Goal: Information Seeking & Learning: Learn about a topic

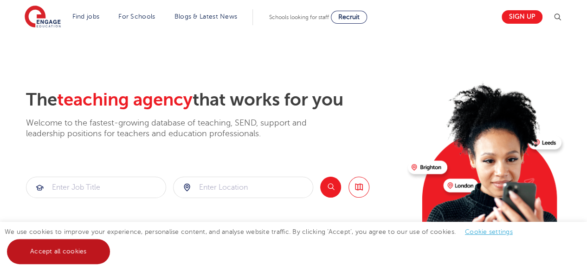
click at [67, 251] on link "Accept all cookies" at bounding box center [58, 251] width 103 height 25
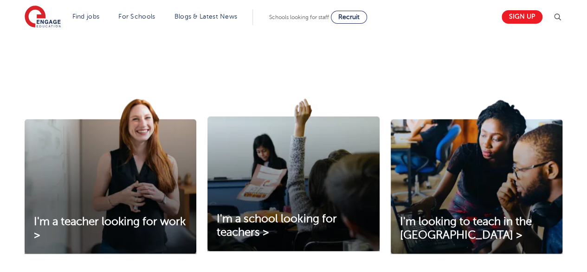
scroll to position [325, 0]
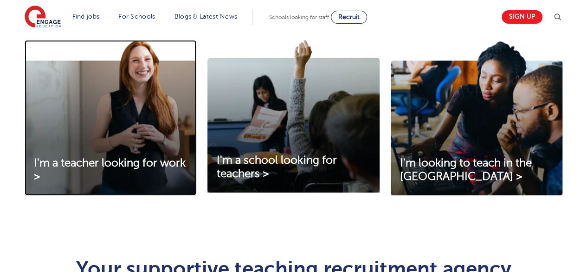
click at [99, 155] on img at bounding box center [111, 117] width 172 height 155
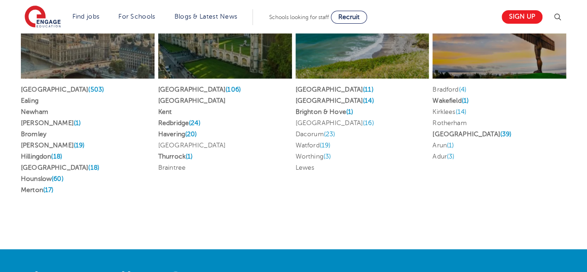
scroll to position [1843, 0]
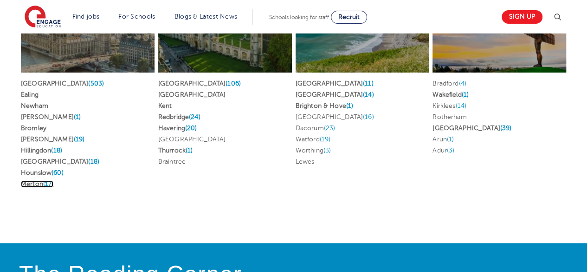
click at [32, 180] on link "Merton (17)" at bounding box center [37, 183] width 33 height 7
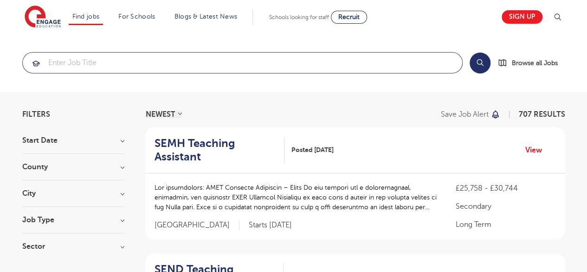
click at [190, 64] on input "search" at bounding box center [243, 62] width 440 height 20
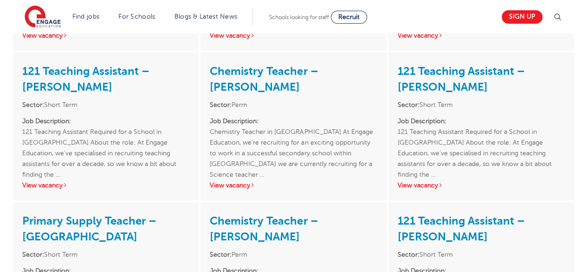
scroll to position [1347, 0]
